Goal: Transaction & Acquisition: Obtain resource

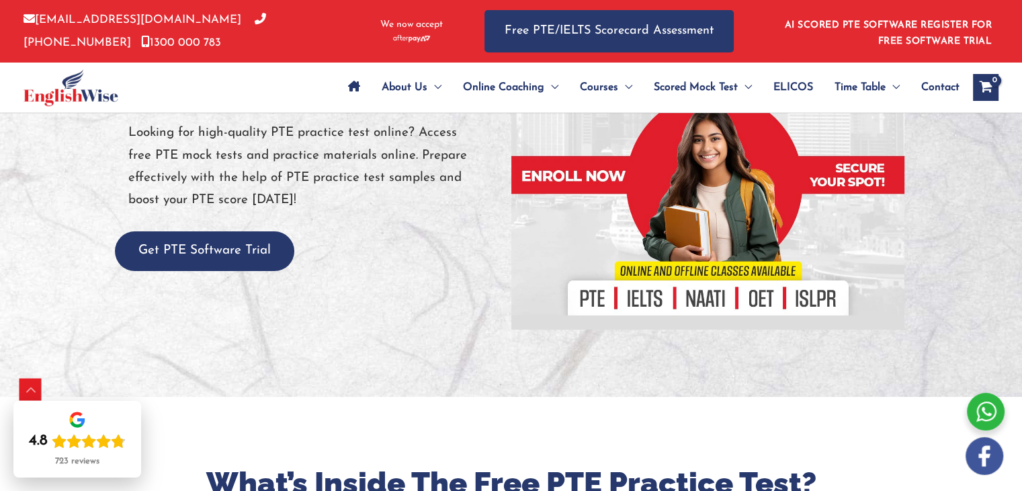
scroll to position [169, 0]
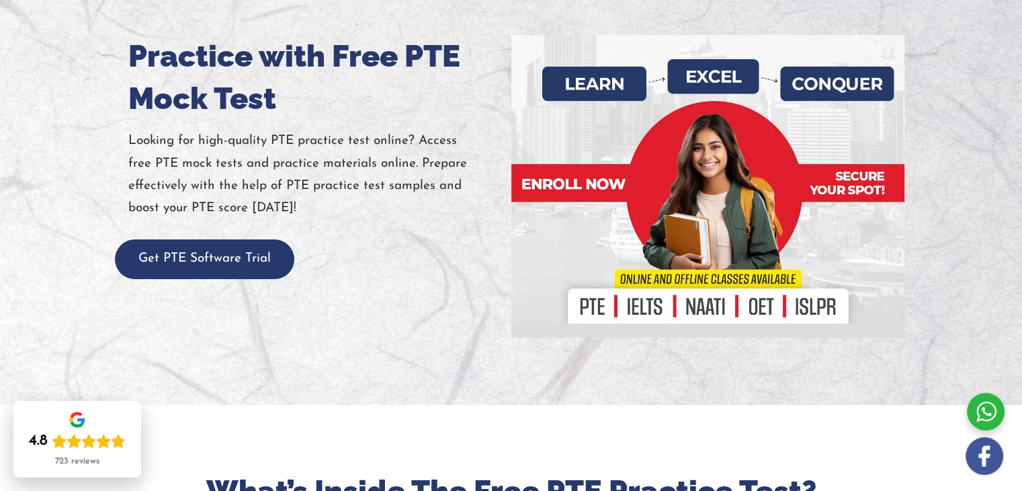
drag, startPoint x: 1023, startPoint y: 30, endPoint x: 1009, endPoint y: 41, distance: 18.7
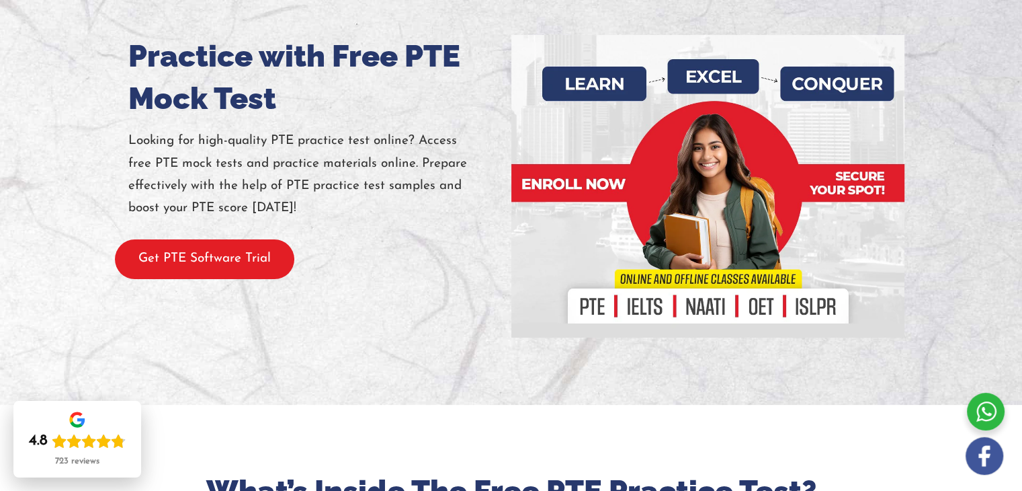
click at [254, 249] on button "Get PTE Software Trial" at bounding box center [204, 259] width 179 height 40
